Goal: Task Accomplishment & Management: Use online tool/utility

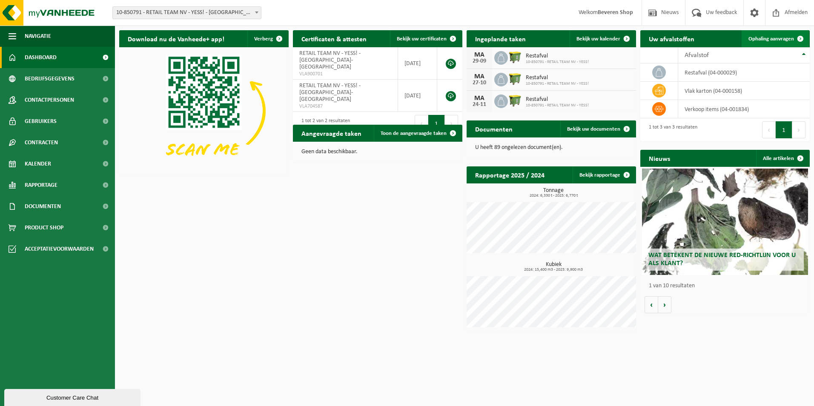
click at [799, 38] on span at bounding box center [800, 38] width 17 height 17
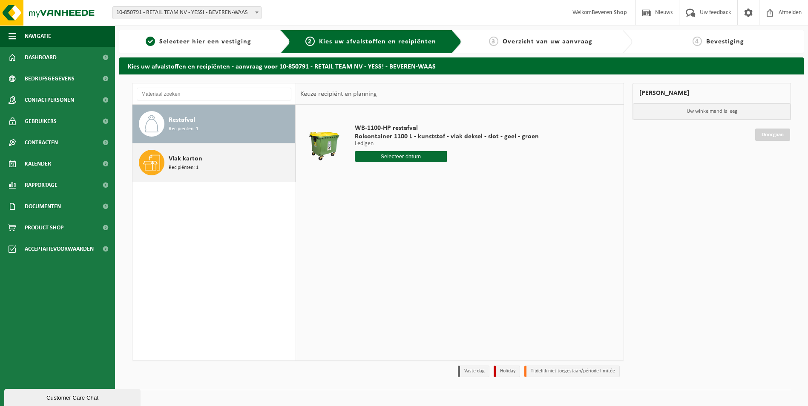
click at [197, 166] on span "Recipiënten: 1" at bounding box center [184, 168] width 30 height 8
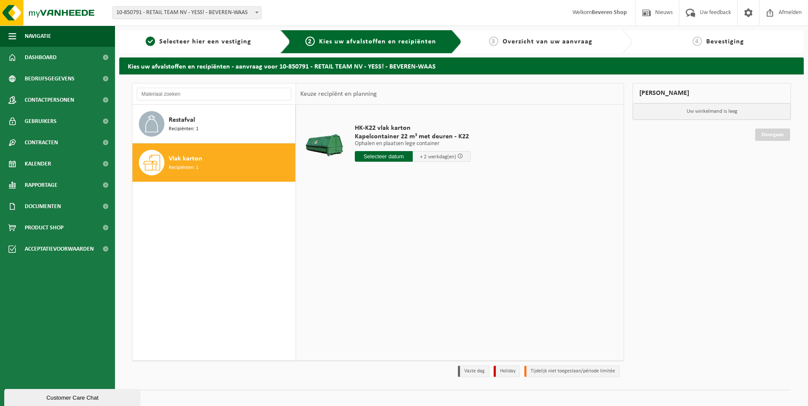
click at [385, 158] on input "text" at bounding box center [384, 156] width 58 height 11
click at [380, 260] on div "30" at bounding box center [377, 259] width 15 height 14
type input "Van [DATE]"
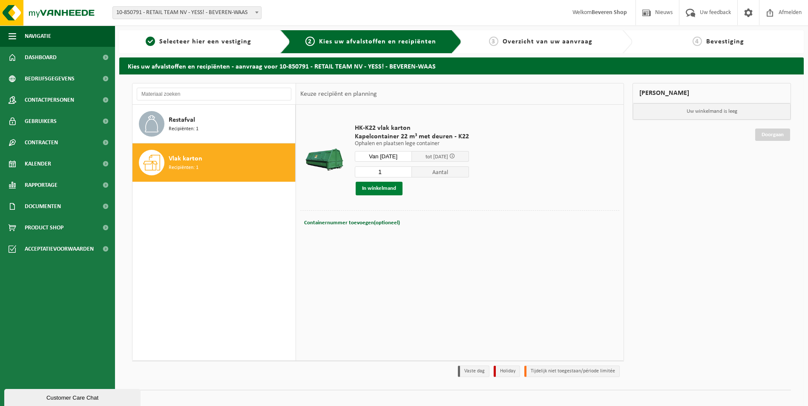
click at [386, 188] on button "In winkelmand" at bounding box center [378, 189] width 47 height 14
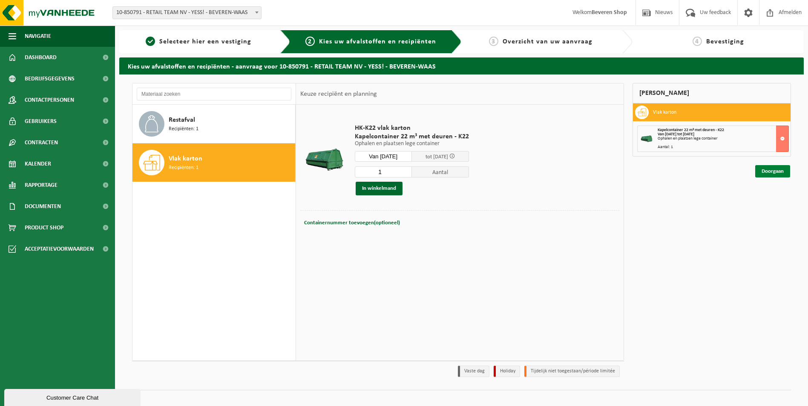
click at [765, 172] on link "Doorgaan" at bounding box center [772, 171] width 35 height 12
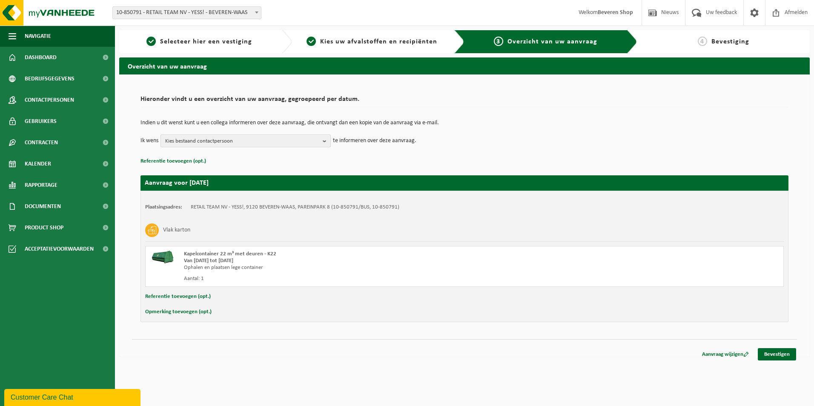
click at [324, 141] on b "button" at bounding box center [327, 141] width 8 height 12
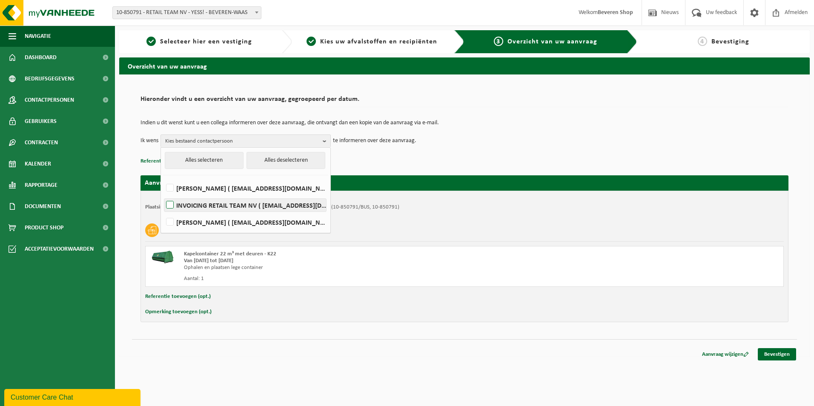
click at [318, 207] on label "INVOICING RETAIL TEAM NV ( gerda.luypaert@retailteam.be )" at bounding box center [245, 205] width 162 height 13
click at [163, 195] on input "INVOICING RETAIL TEAM NV ( gerda.luypaert@retailteam.be )" at bounding box center [163, 194] width 0 height 0
checkbox input "true"
click at [772, 355] on link "Bevestigen" at bounding box center [777, 354] width 38 height 12
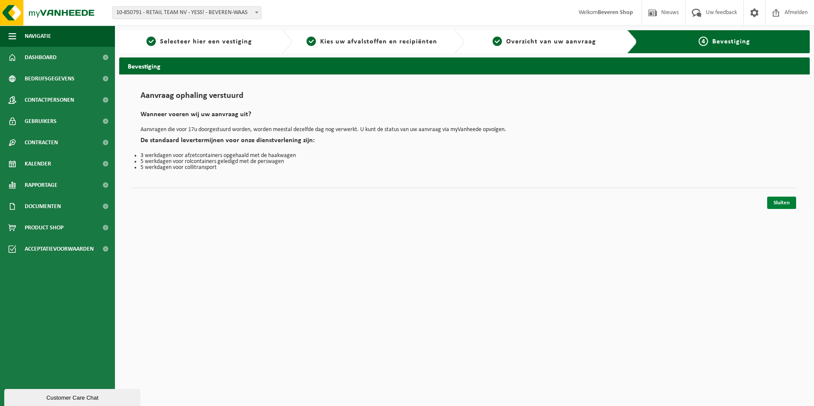
click at [777, 202] on link "Sluiten" at bounding box center [781, 203] width 29 height 12
